Goal: Information Seeking & Learning: Check status

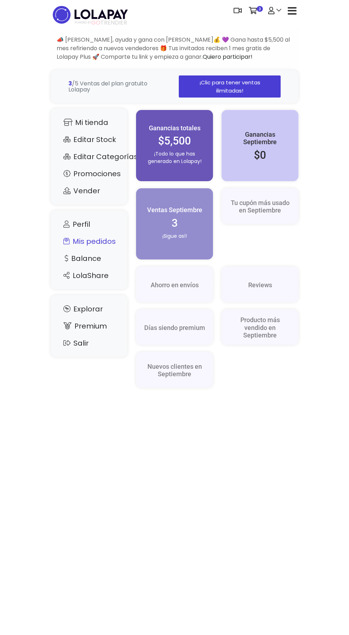
click at [118, 247] on link "Mis pedidos" at bounding box center [89, 242] width 63 height 14
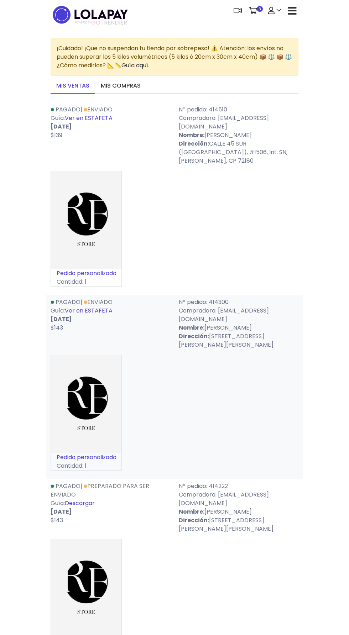
click at [106, 120] on link "Ver en ESTAFETA" at bounding box center [89, 118] width 48 height 8
click at [105, 312] on link "Ver en ESTAFETA" at bounding box center [89, 311] width 48 height 8
